Goal: Information Seeking & Learning: Learn about a topic

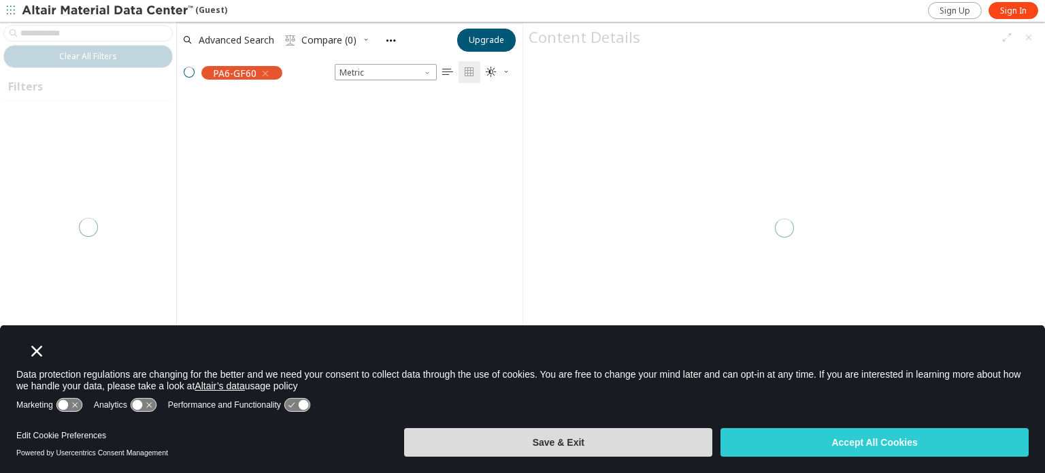
scroll to position [336, 335]
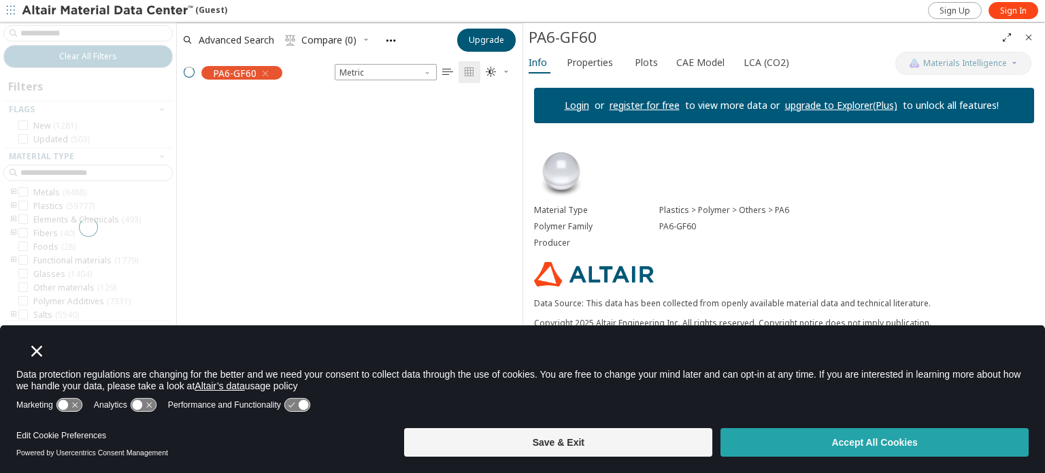
click at [773, 435] on button "Accept All Cookies" at bounding box center [875, 442] width 308 height 29
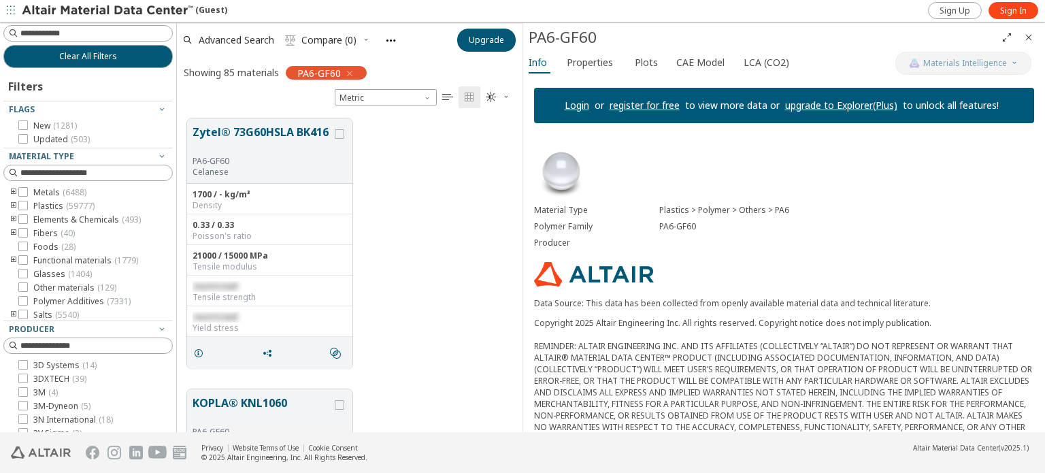
scroll to position [314, 335]
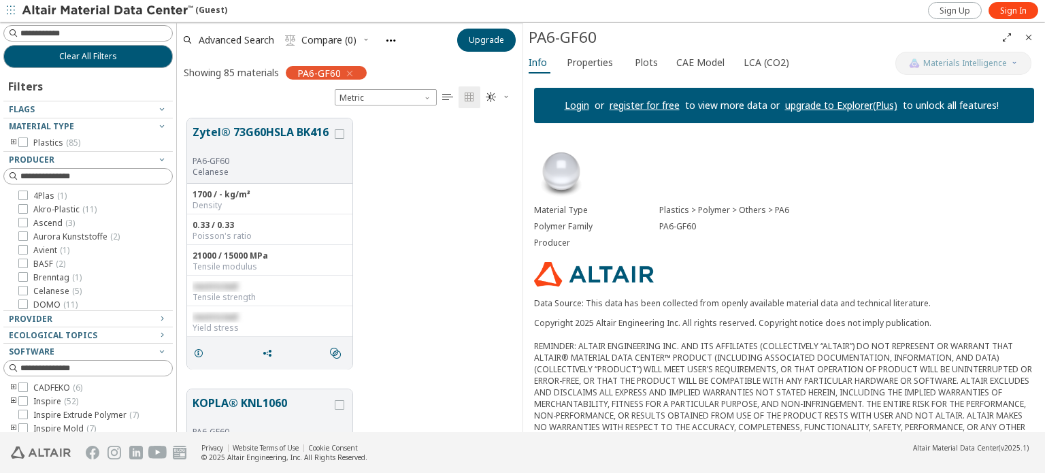
click at [1033, 410] on div "Material Type Plastics > Polymer > Others > PA6 Polymer Family PA6-GF60 Produce…" at bounding box center [784, 325] width 522 height 383
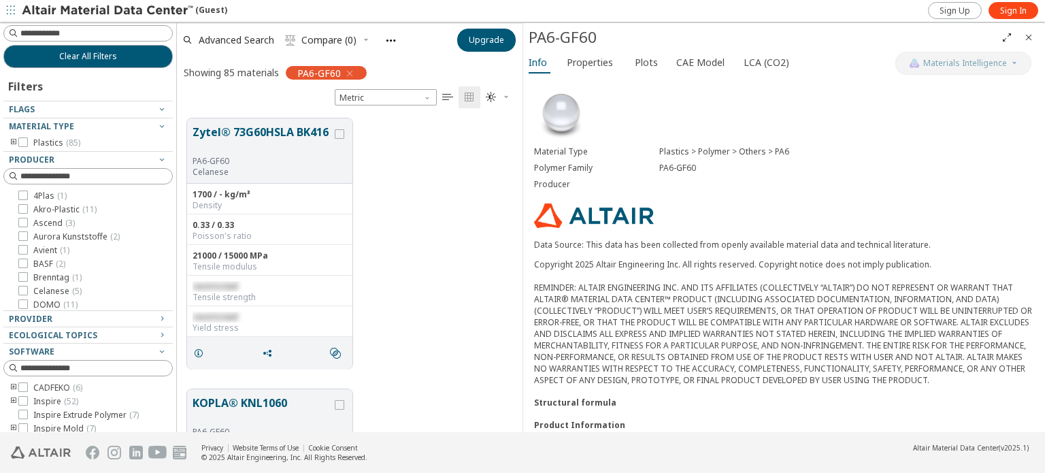
scroll to position [84, 0]
